Goal: Task Accomplishment & Management: Complete application form

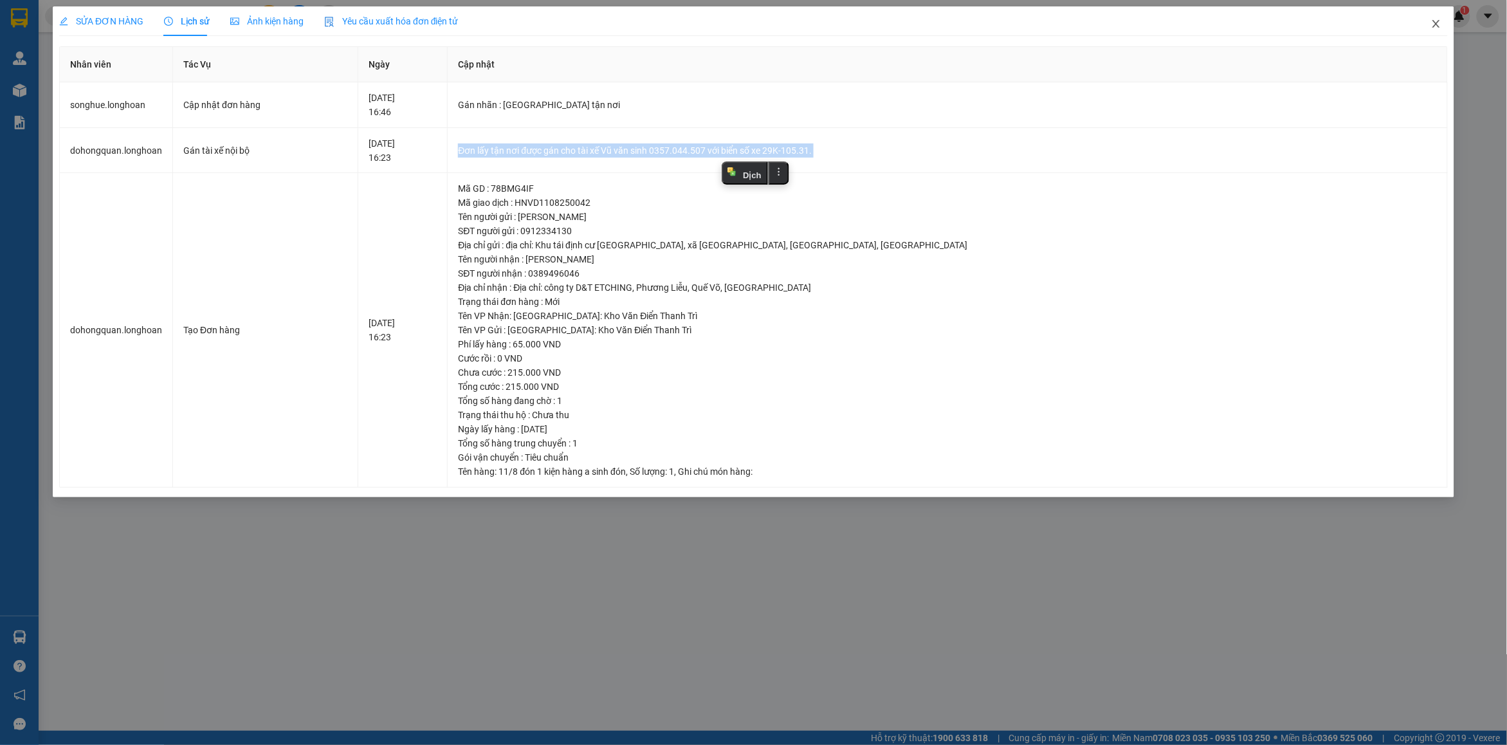
click at [1442, 35] on span "Close" at bounding box center [1436, 24] width 36 height 36
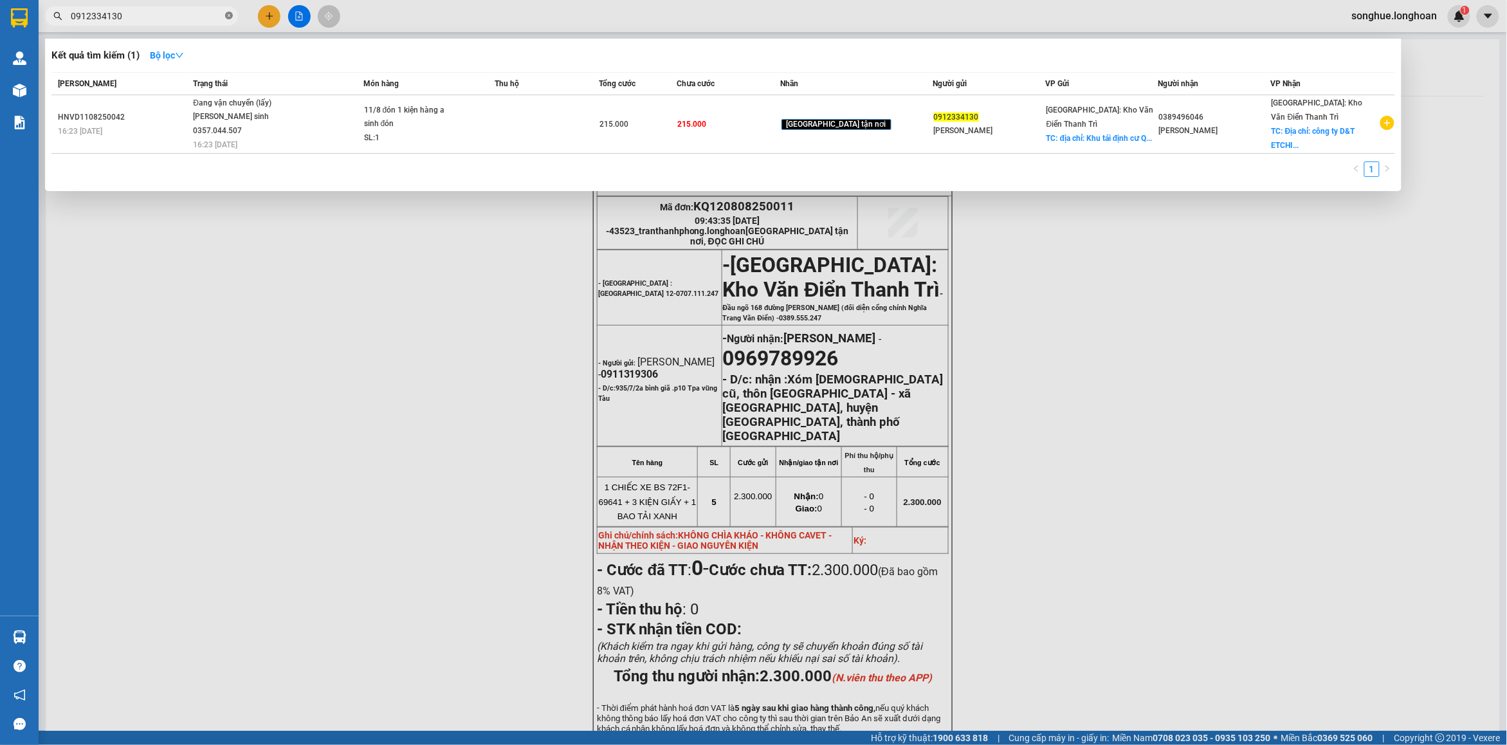
click at [225, 16] on icon "close-circle" at bounding box center [229, 16] width 8 height 8
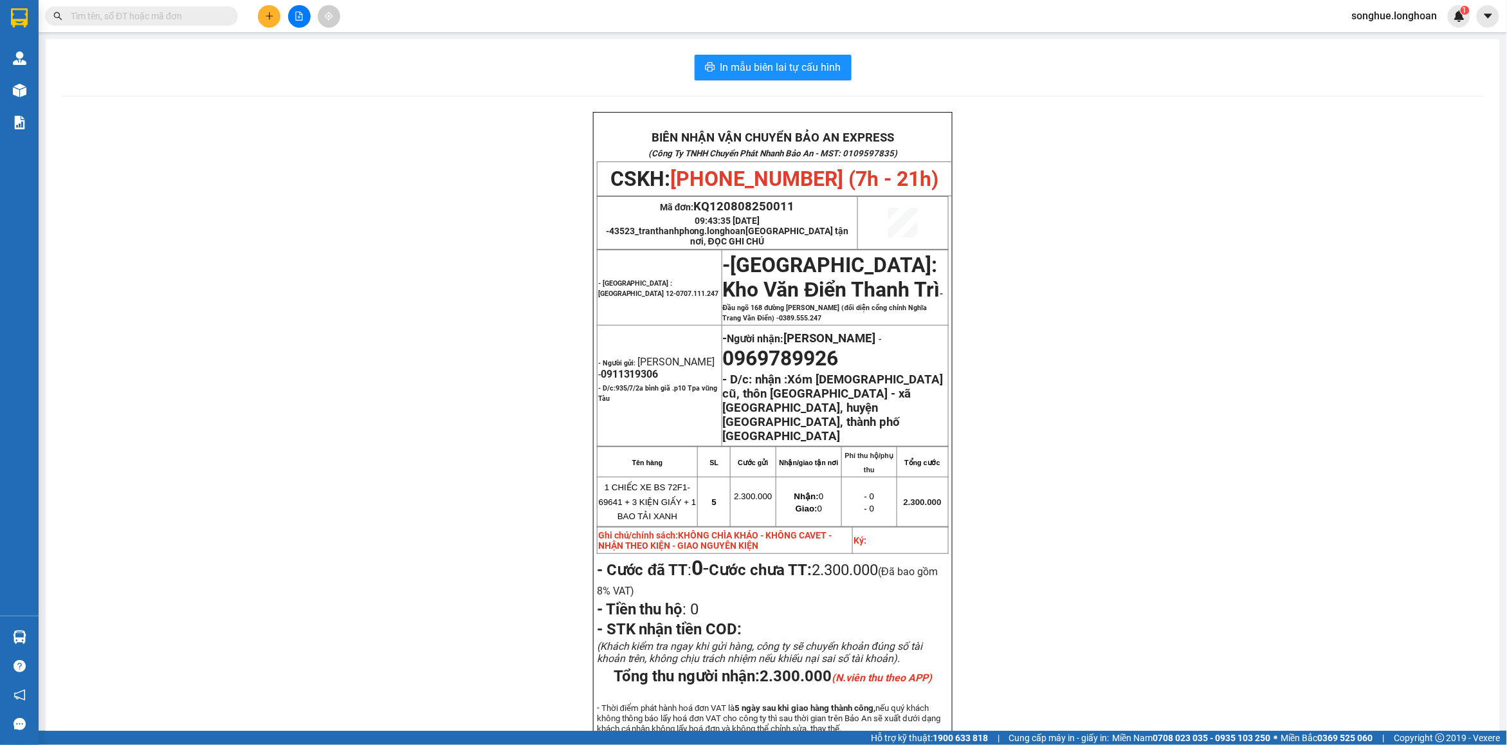
paste input "0764200292"
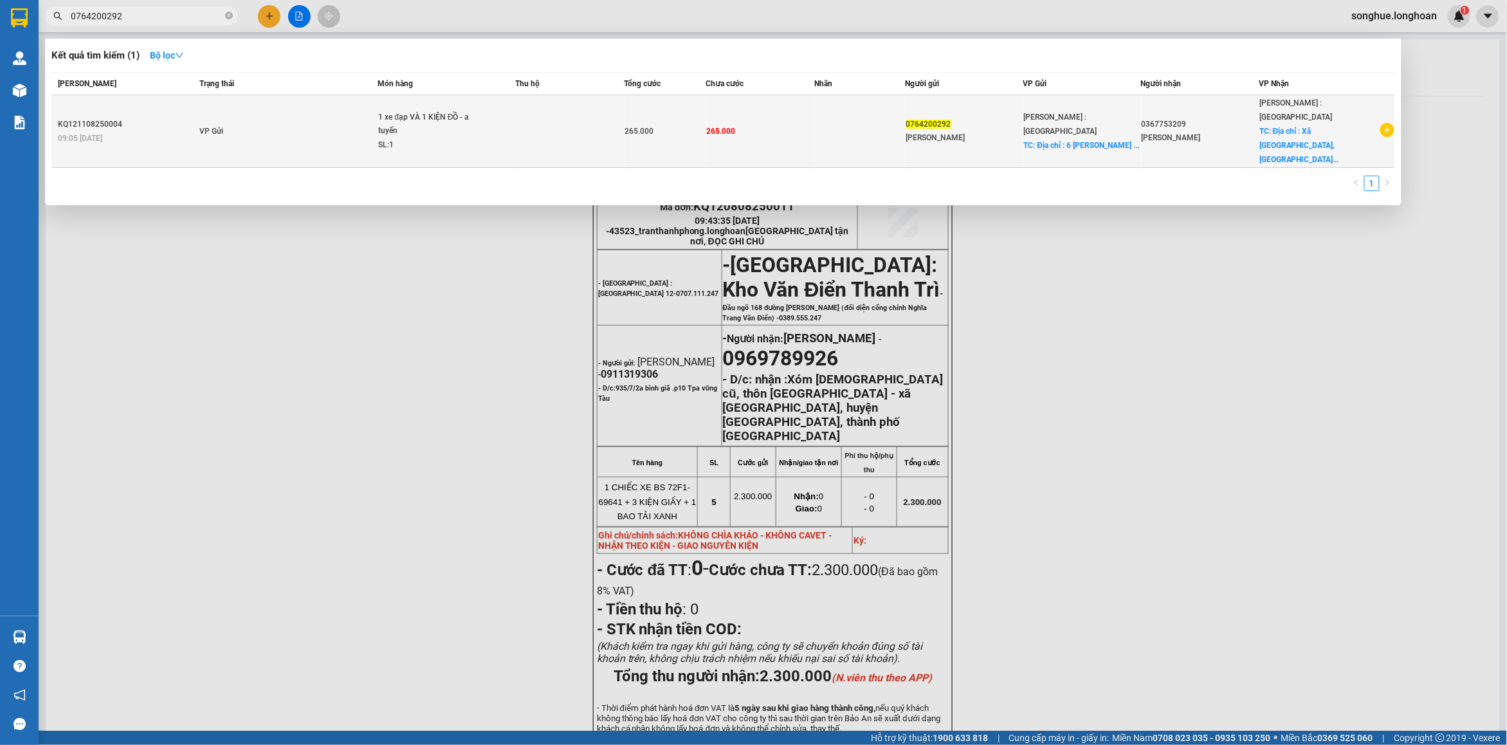
type input "0764200292"
click at [325, 111] on td "VP Gửi" at bounding box center [286, 131] width 181 height 73
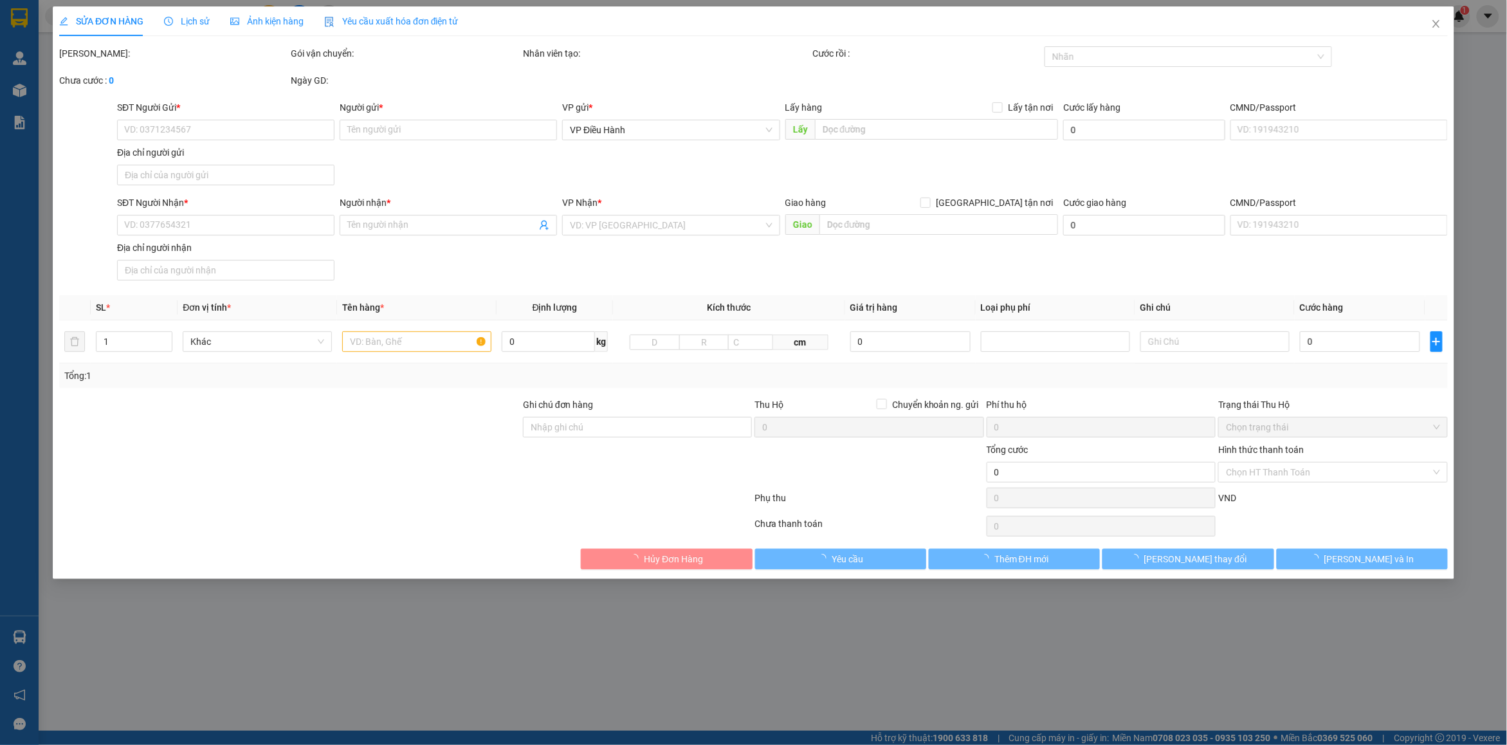
type input "0764200292"
type input "[PERSON_NAME]"
checkbox input "true"
type input "Địa chỉ : [STREET_ADDRESS][PERSON_NAME]"
type input "0367753209"
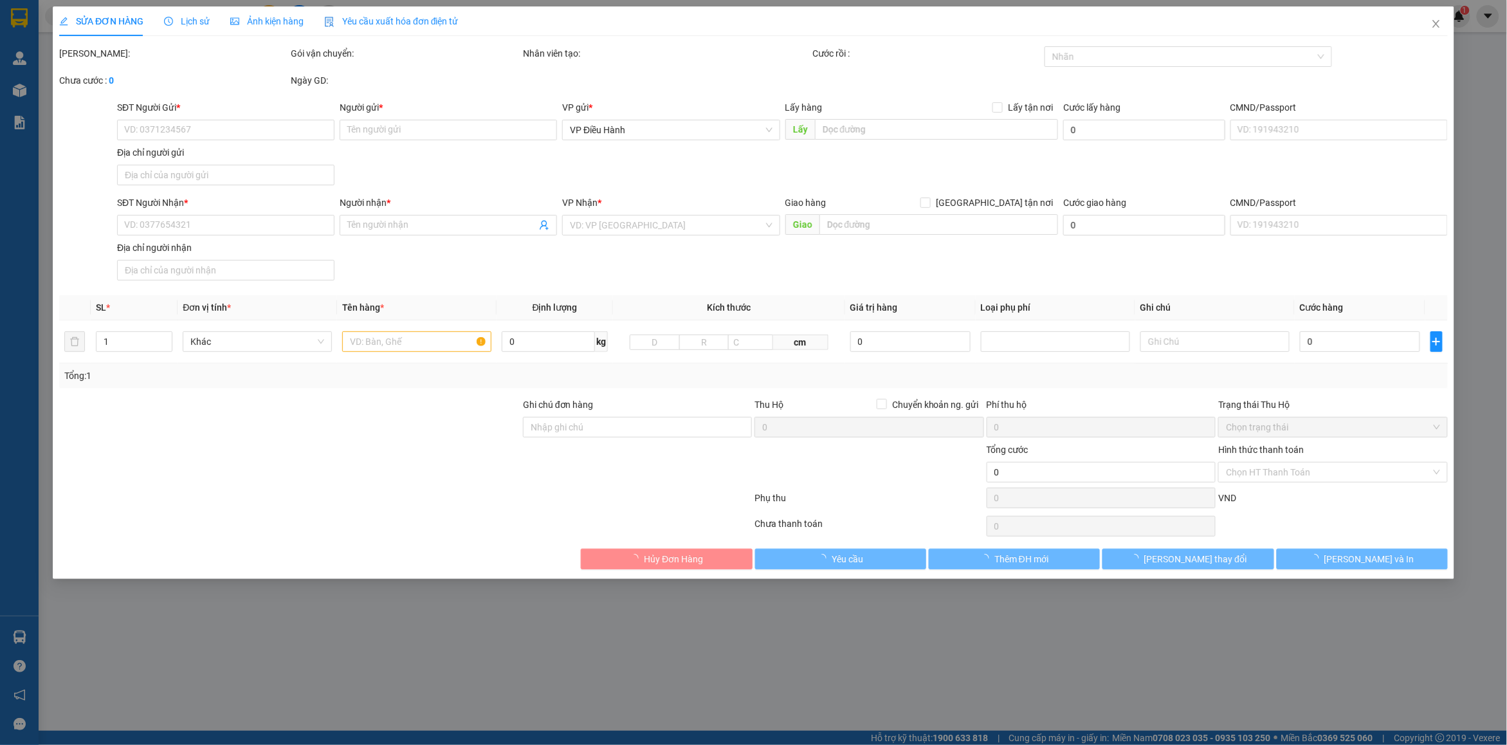
type input "[PERSON_NAME]"
checkbox input "true"
type input "Địa chỉ : Xã [GEOGRAPHIC_DATA], [GEOGRAPHIC_DATA], [GEOGRAPHIC_DATA], Công TY T…"
type input "265.000"
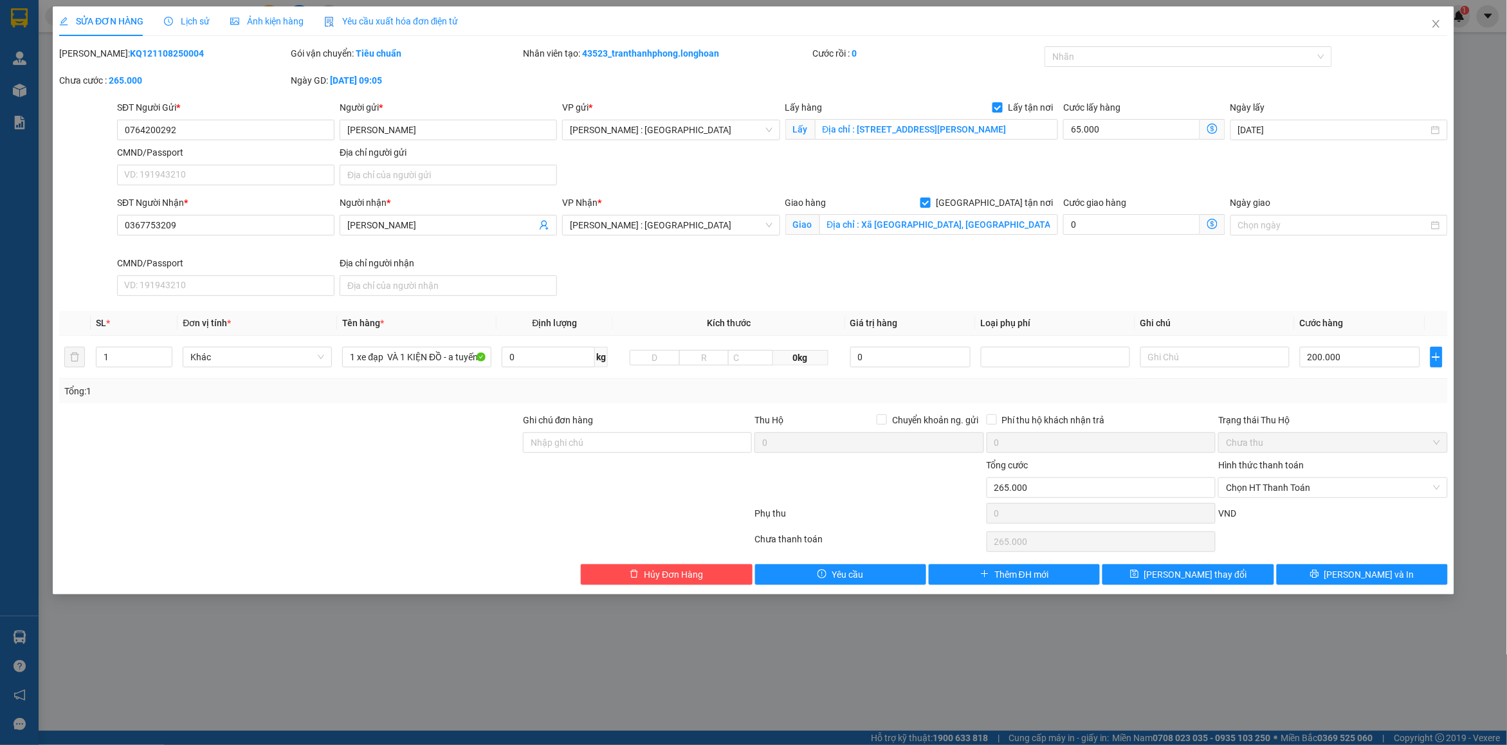
click at [210, 24] on div "SỬA ĐƠN HÀNG Lịch sử Ảnh kiện hàng Yêu cầu xuất hóa đơn điện tử" at bounding box center [258, 21] width 399 height 30
click at [204, 26] on span "Lịch sử" at bounding box center [187, 21] width 46 height 10
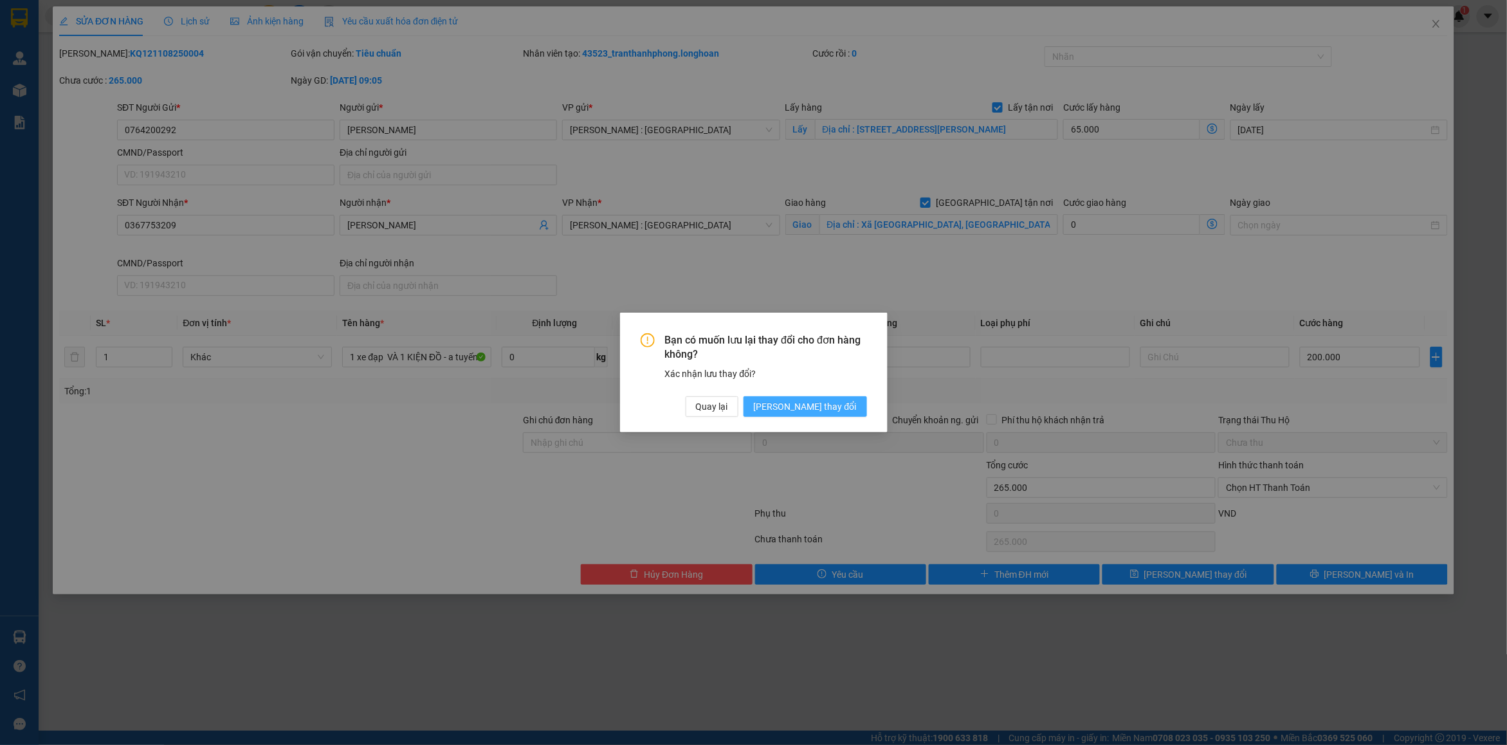
click at [854, 408] on span "[PERSON_NAME] thay đổi" at bounding box center [805, 406] width 103 height 14
